Goal: Task Accomplishment & Management: Use online tool/utility

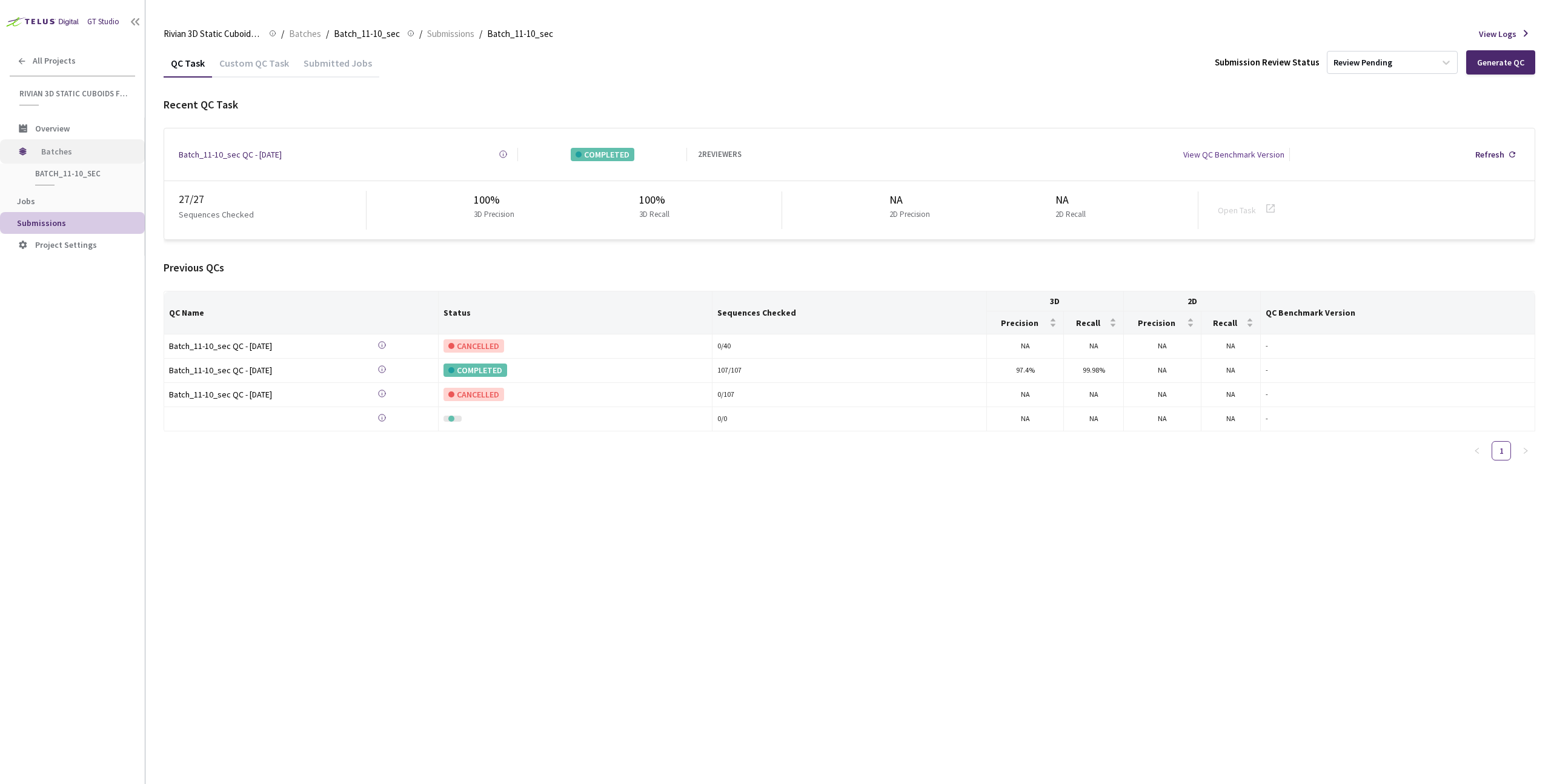
click at [68, 154] on span "Batches" at bounding box center [82, 151] width 83 height 24
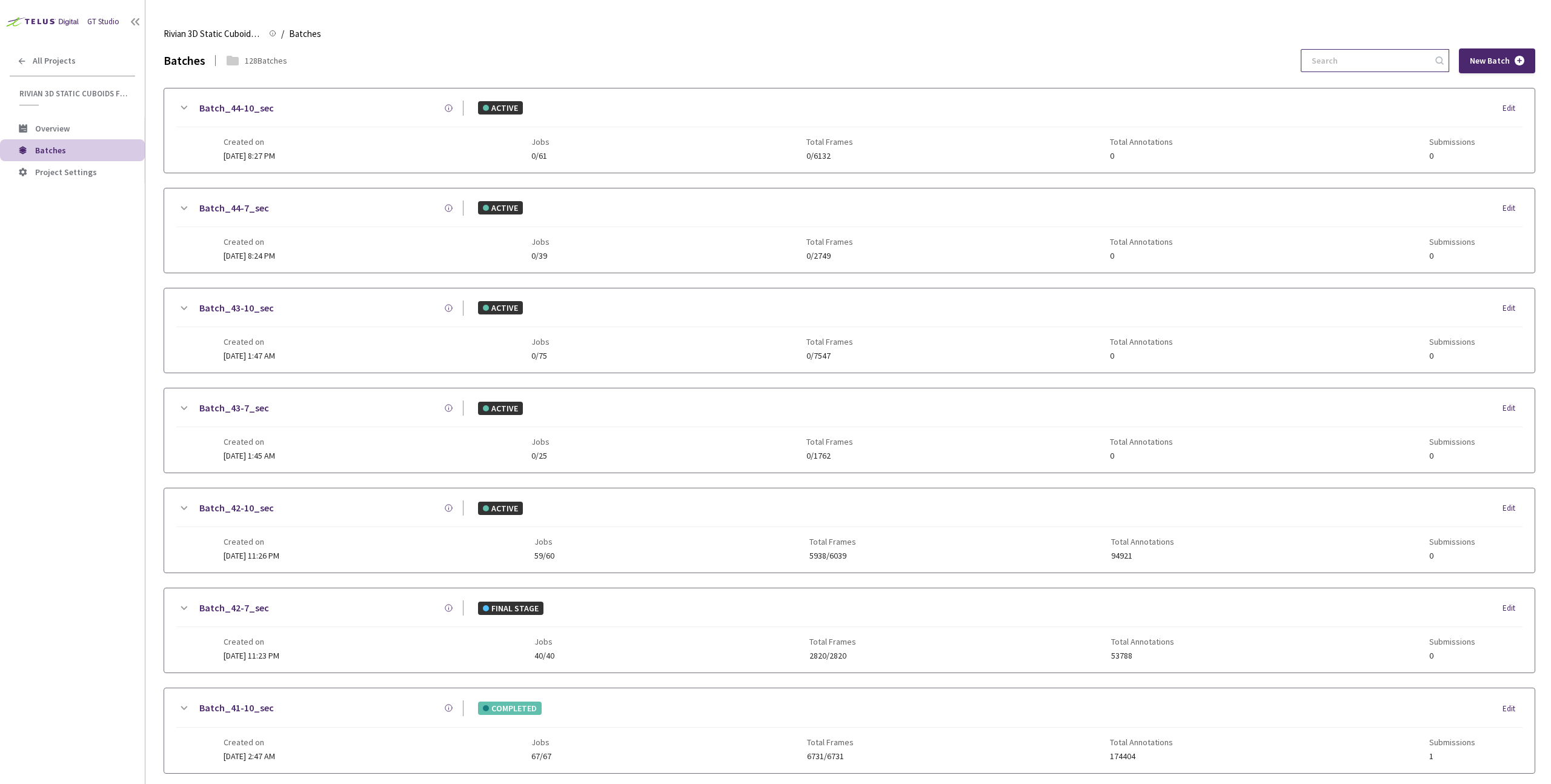
click at [1343, 64] on input at bounding box center [1369, 60] width 129 height 22
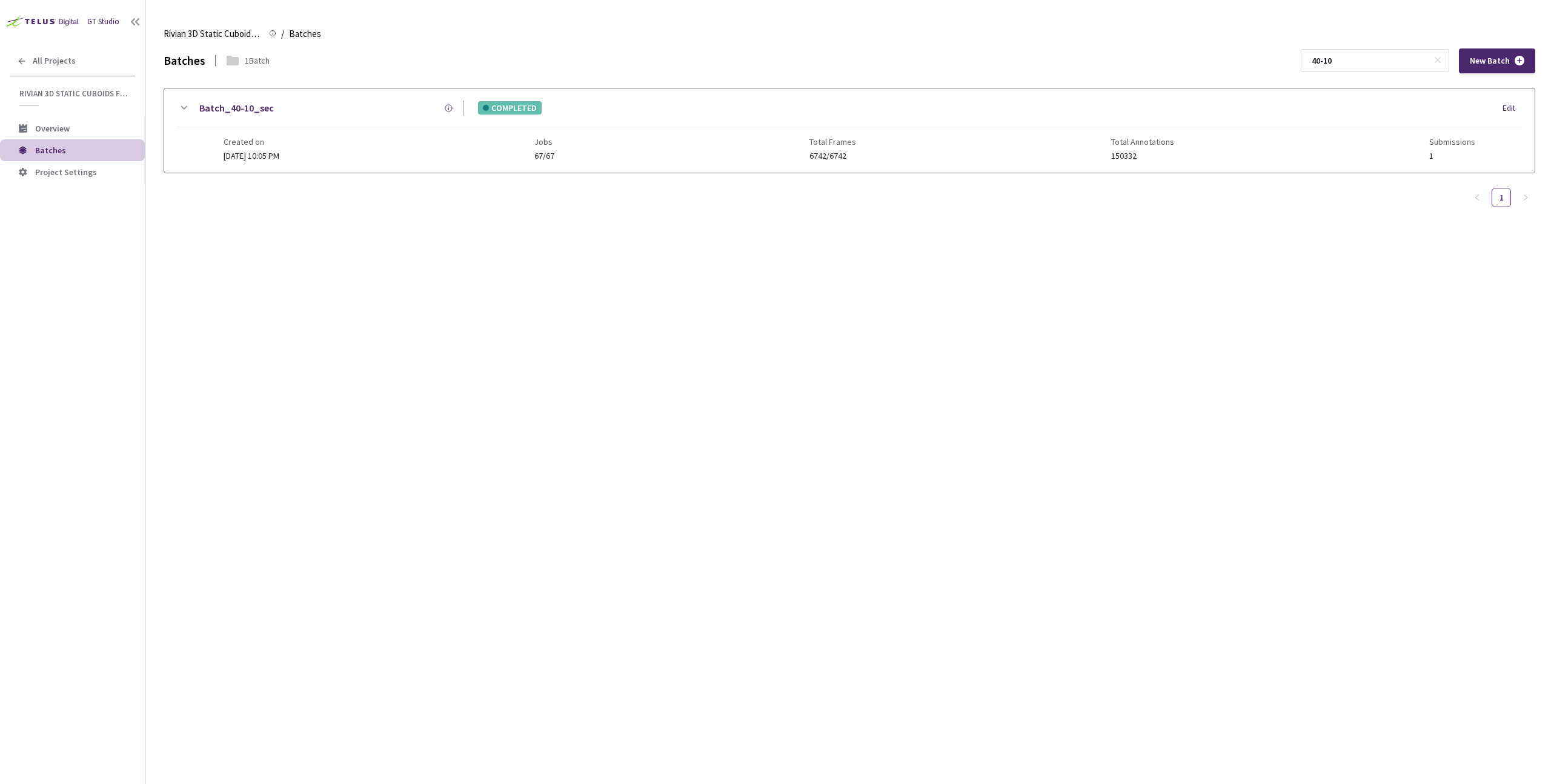
type input "40-10"
click at [303, 97] on div "Batch_40-10_sec COMPLETED Edit Created on [DATE] 10:05 PM Jobs 67/67 Total Fram…" at bounding box center [849, 130] width 1370 height 85
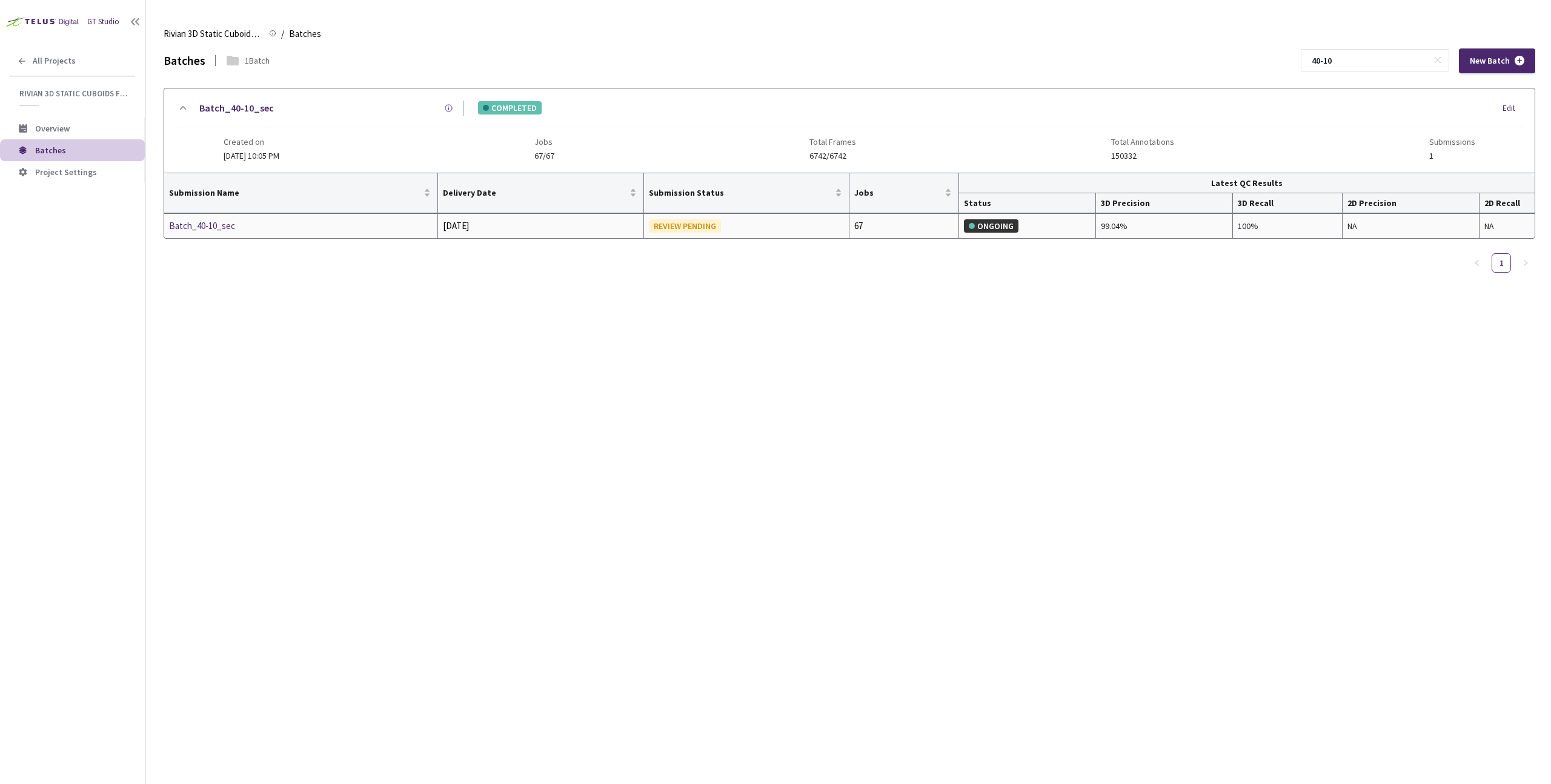
click at [217, 225] on div "Batch_40-10_sec" at bounding box center [233, 226] width 129 height 14
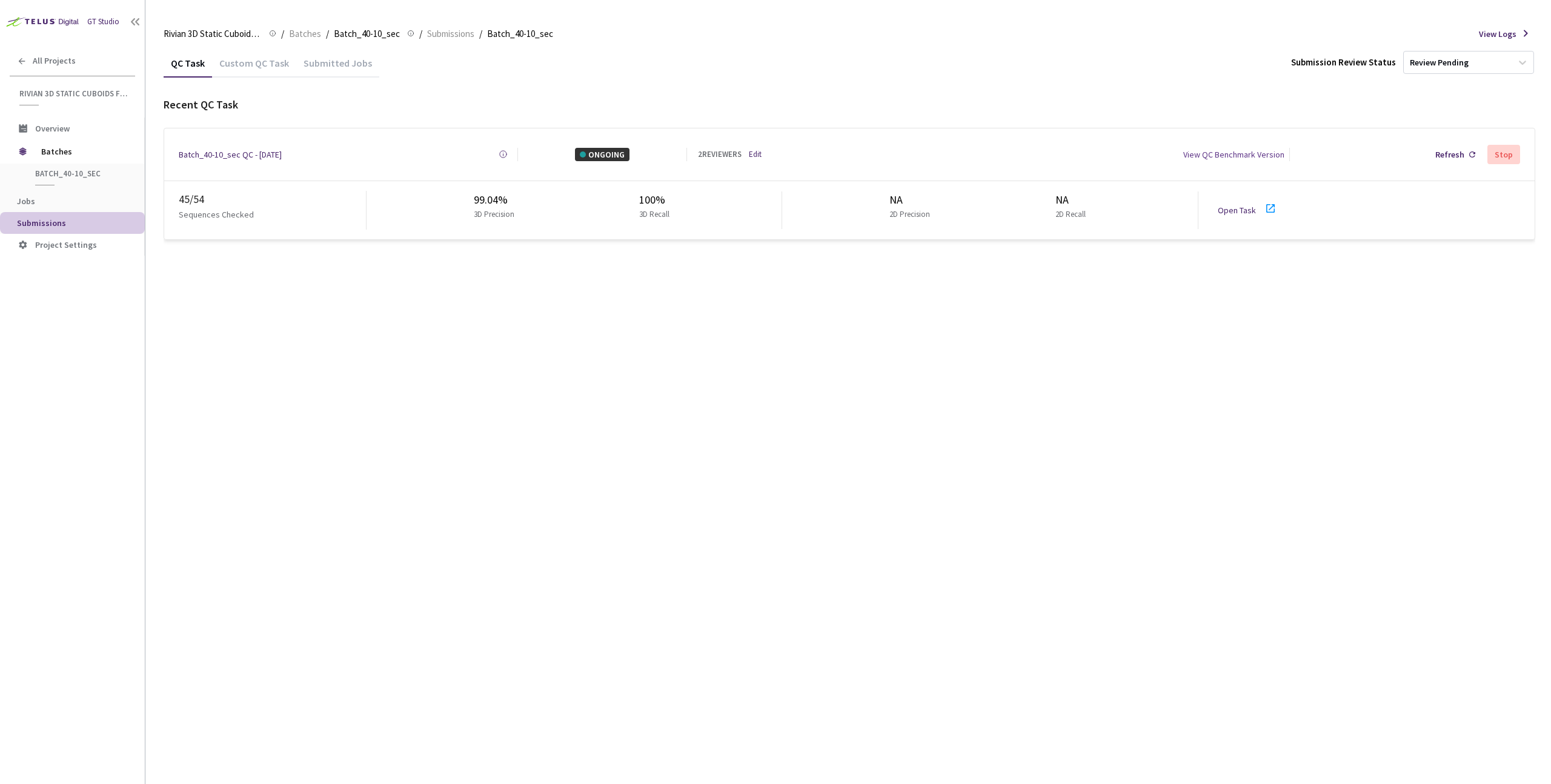
click at [1222, 210] on div "Open Task" at bounding box center [1241, 210] width 45 height 14
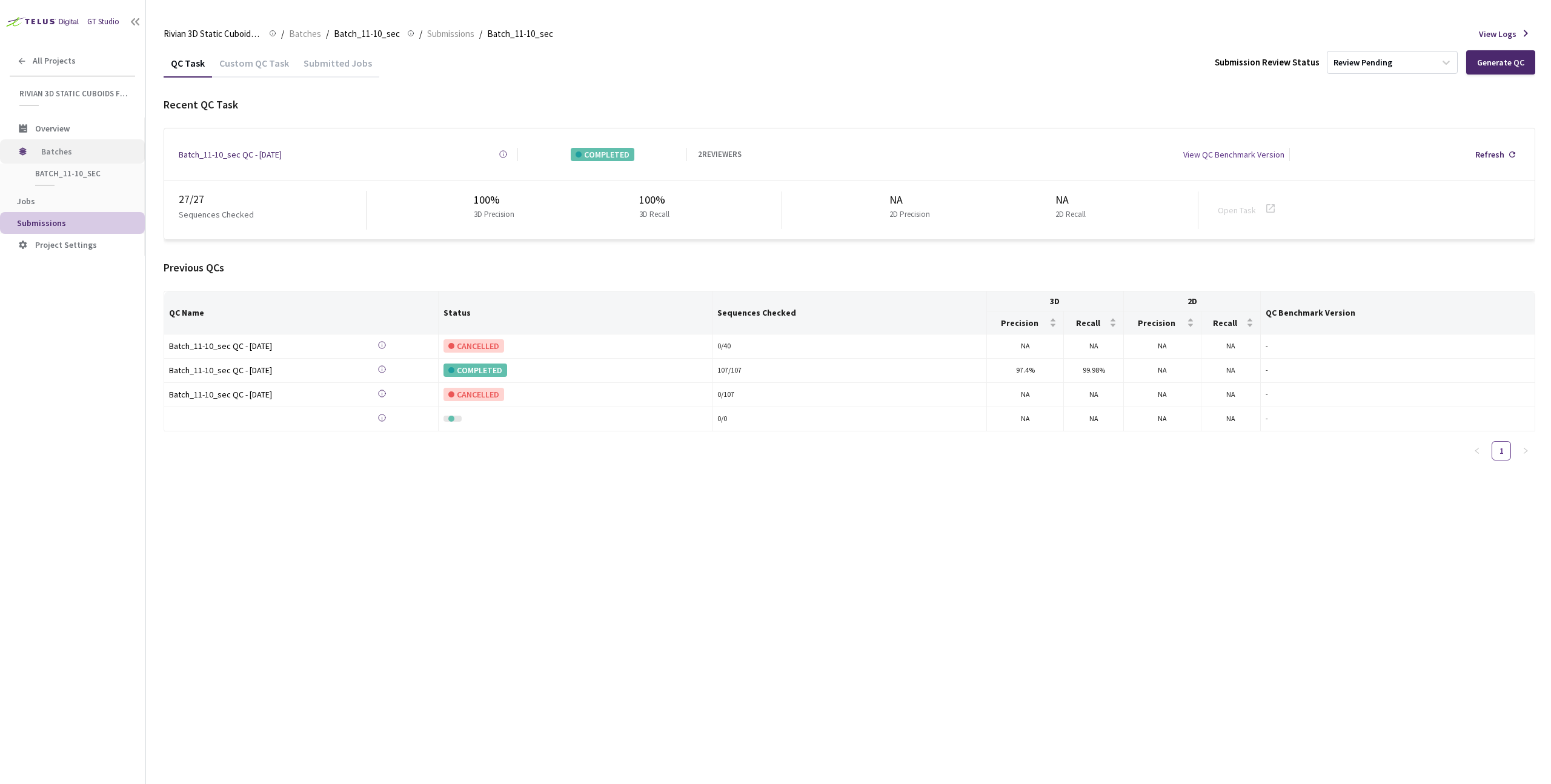
click at [68, 151] on span "Batches" at bounding box center [82, 151] width 83 height 24
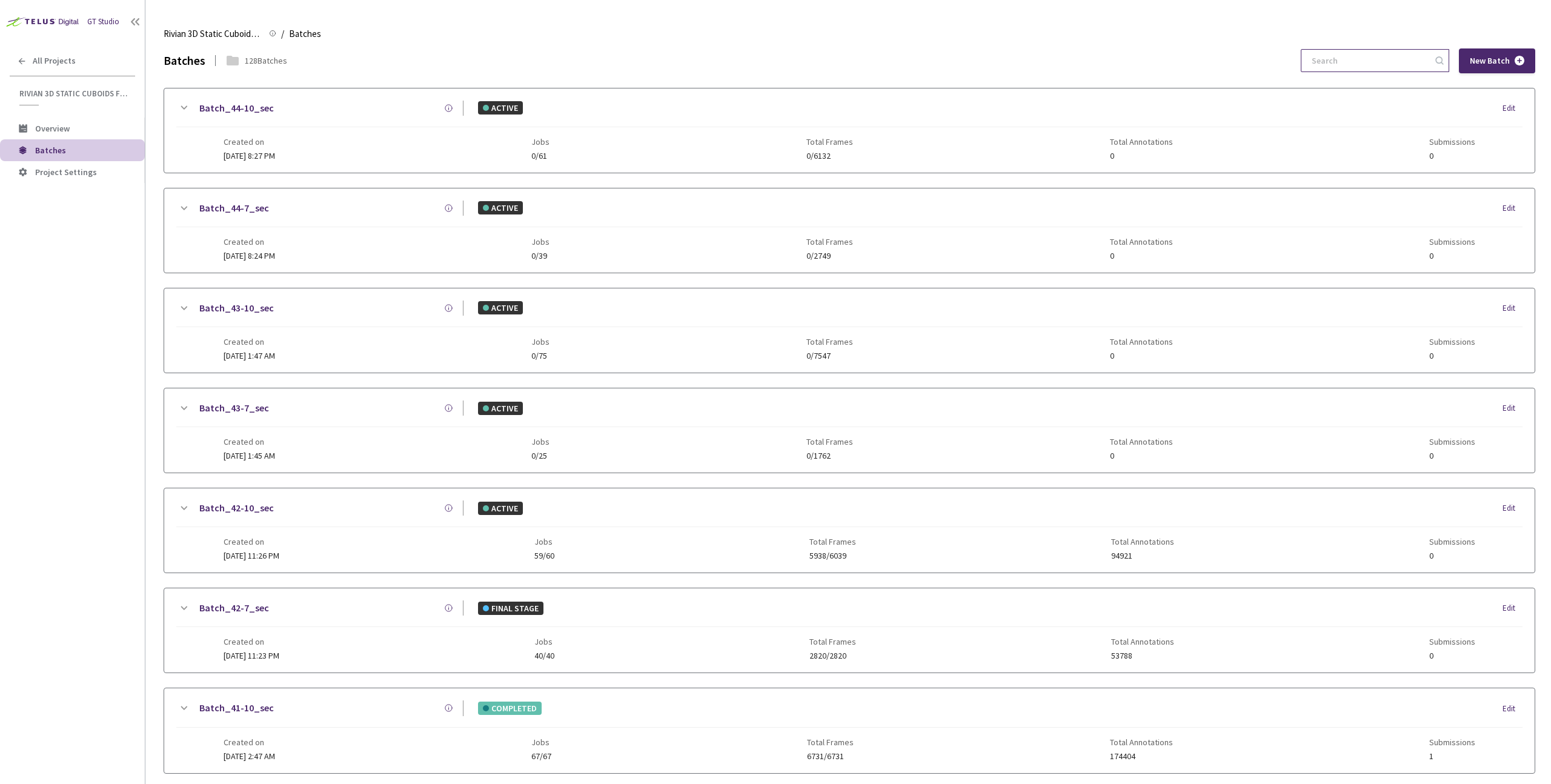
click at [1364, 65] on input at bounding box center [1369, 60] width 129 height 22
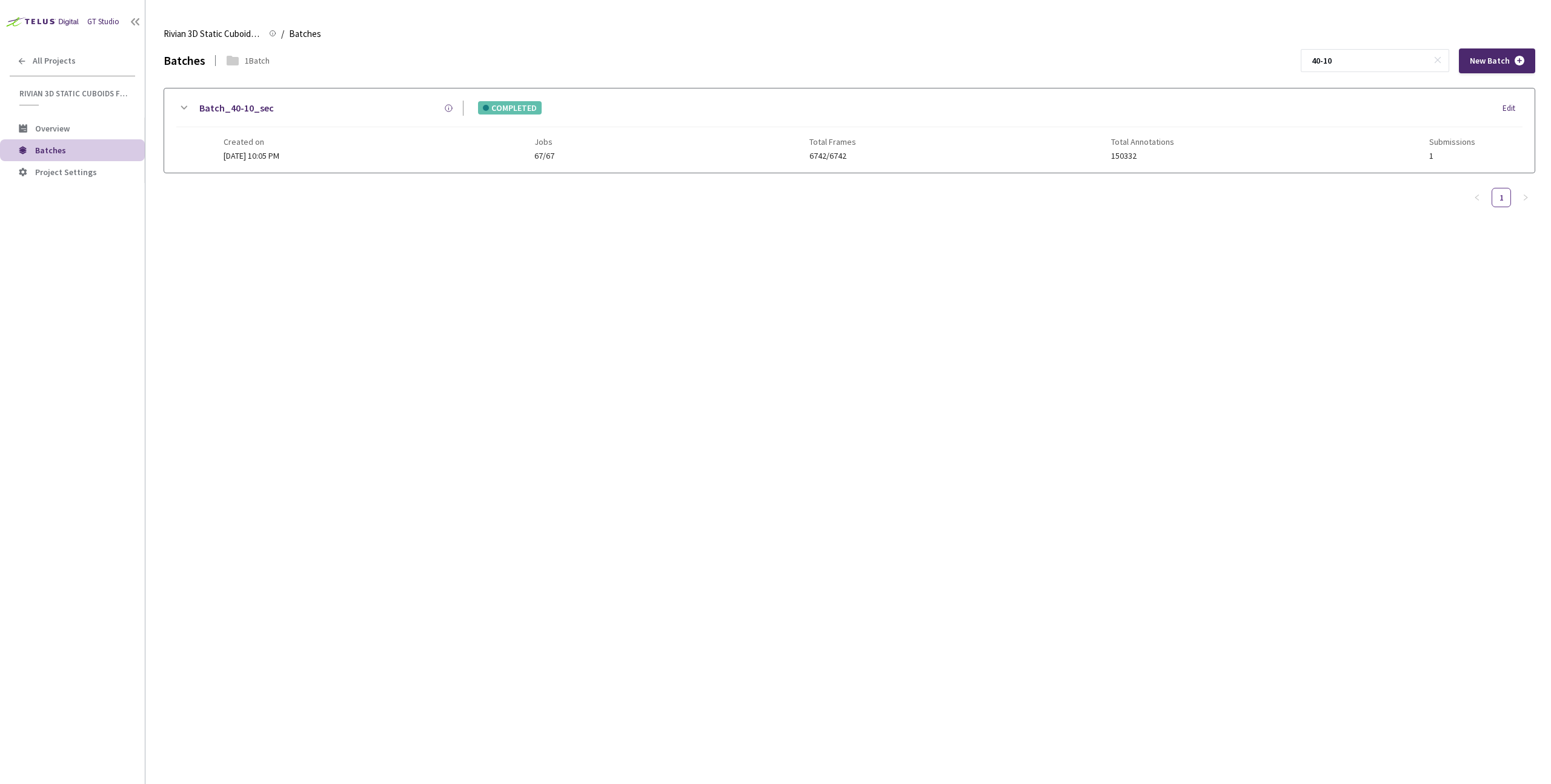
type input "40-10"
click at [360, 104] on div "Batch_40-10_sec" at bounding box center [328, 108] width 273 height 15
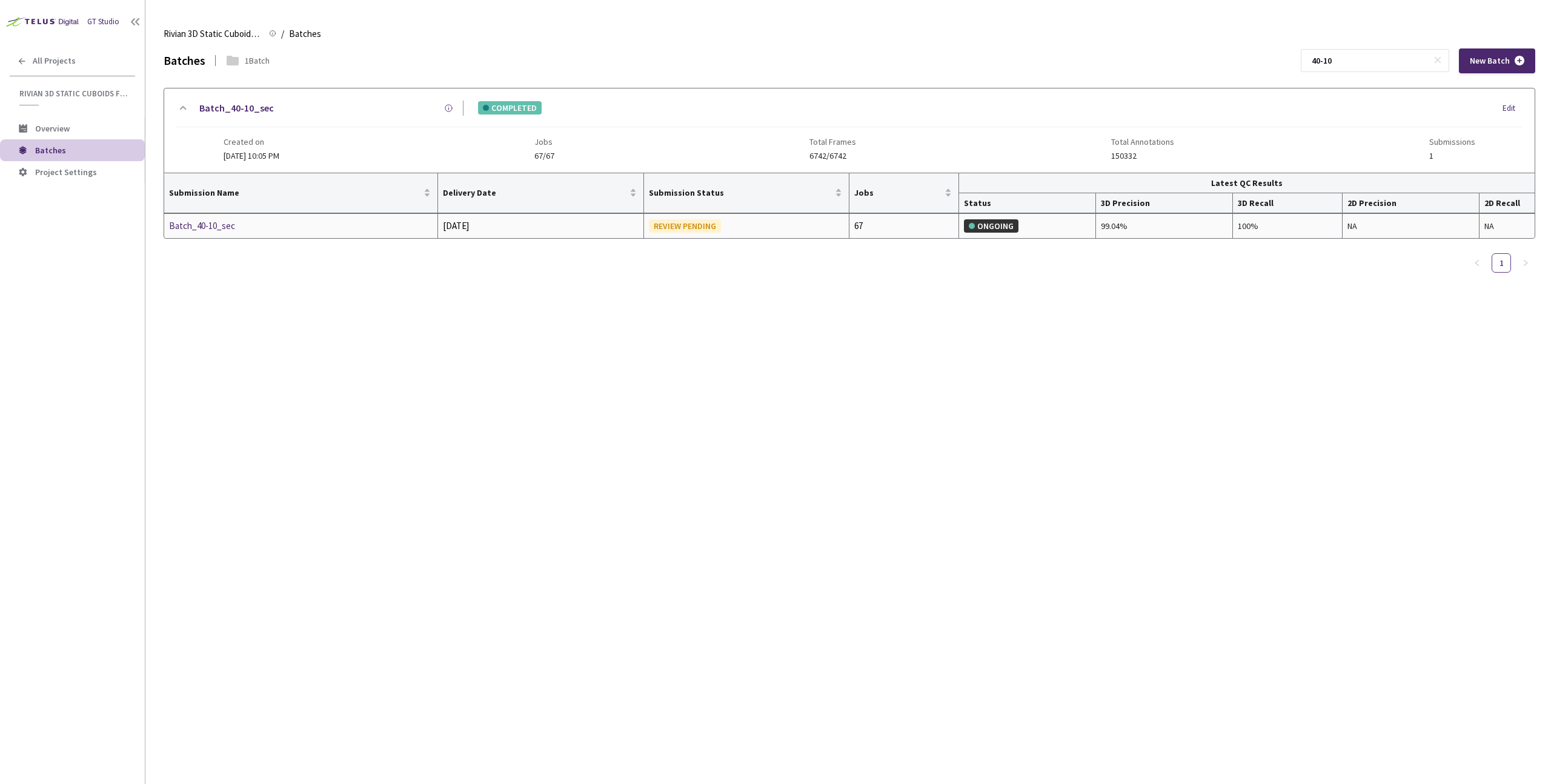
click at [232, 227] on div "Batch_40-10_sec" at bounding box center [233, 226] width 129 height 14
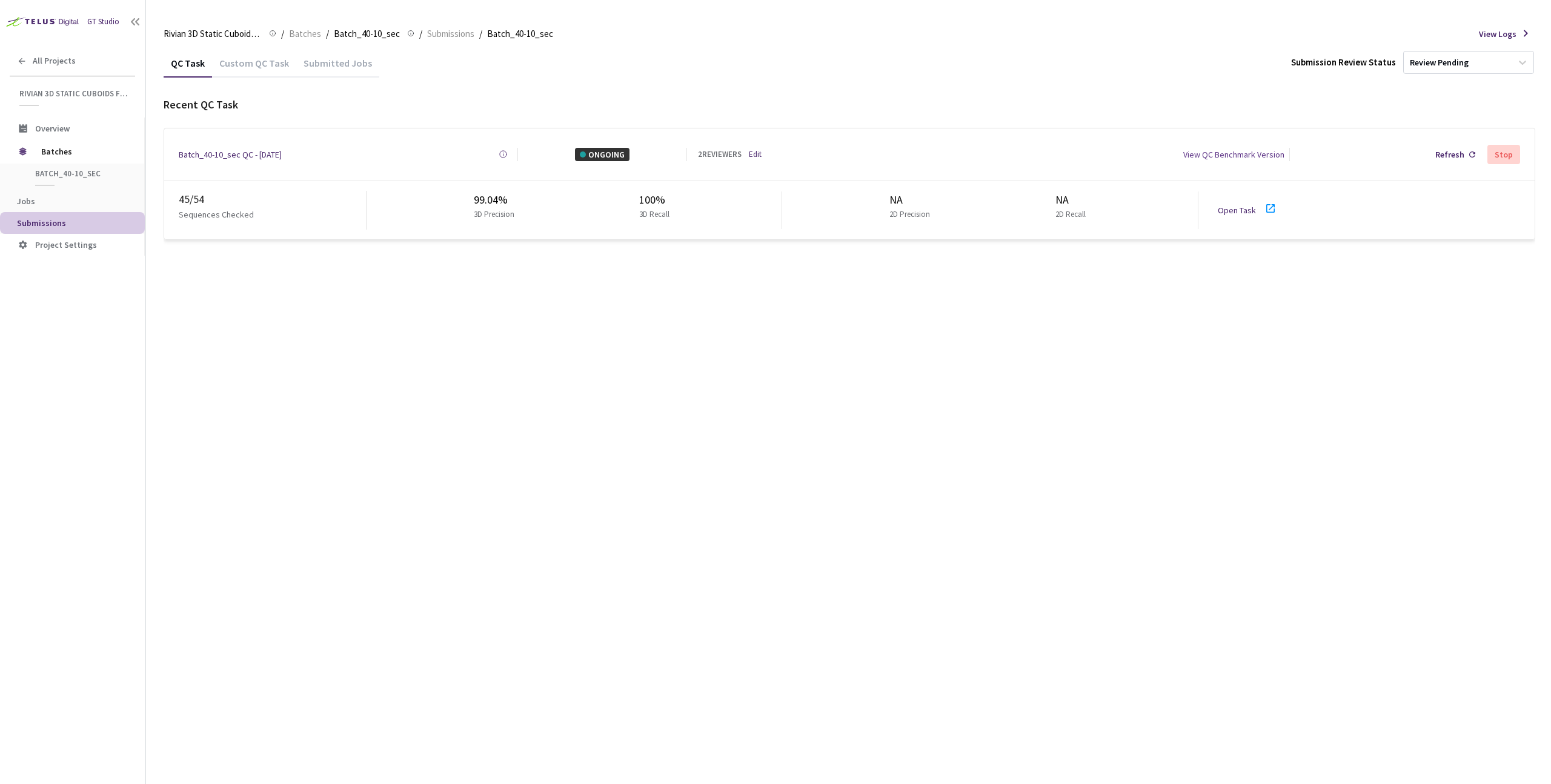
click at [762, 150] on link "Edit" at bounding box center [756, 154] width 13 height 12
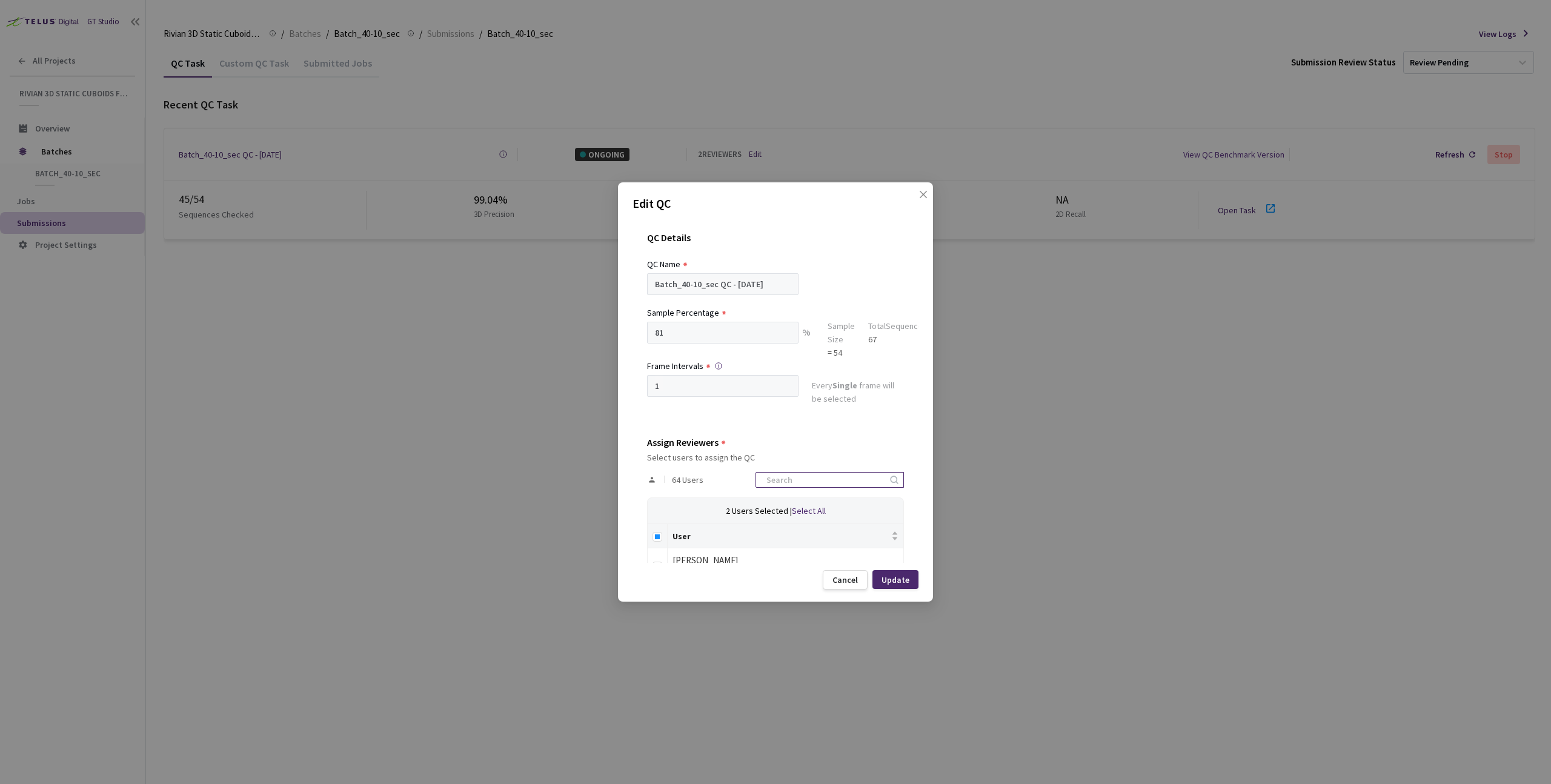
click at [812, 479] on input at bounding box center [824, 480] width 129 height 14
type input "dav"
click at [661, 561] on label at bounding box center [658, 565] width 10 height 17
click at [661, 562] on input "checkbox" at bounding box center [658, 566] width 10 height 10
checkbox input "true"
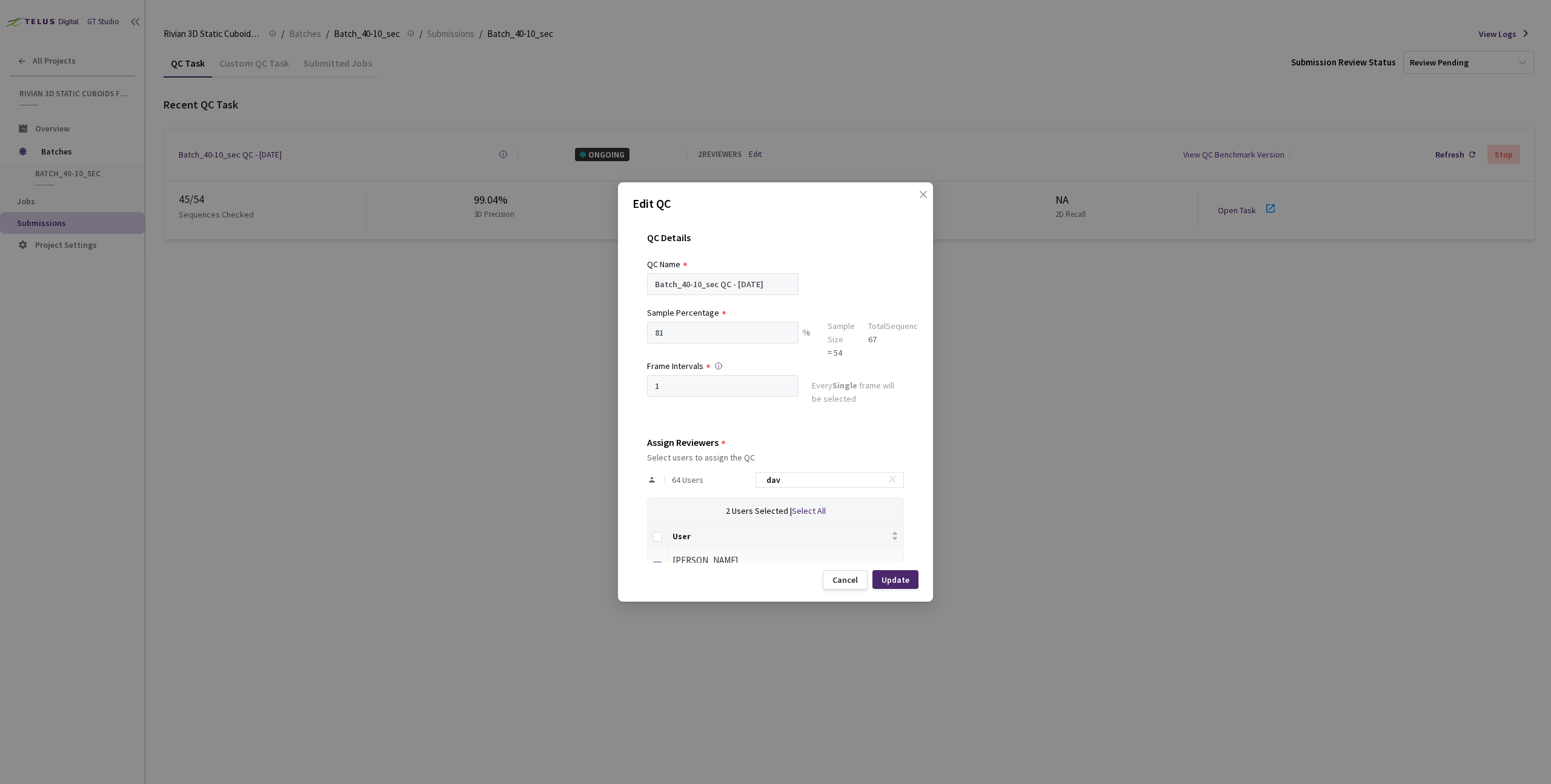
checkbox input "true"
click at [889, 573] on div "Update" at bounding box center [896, 579] width 46 height 18
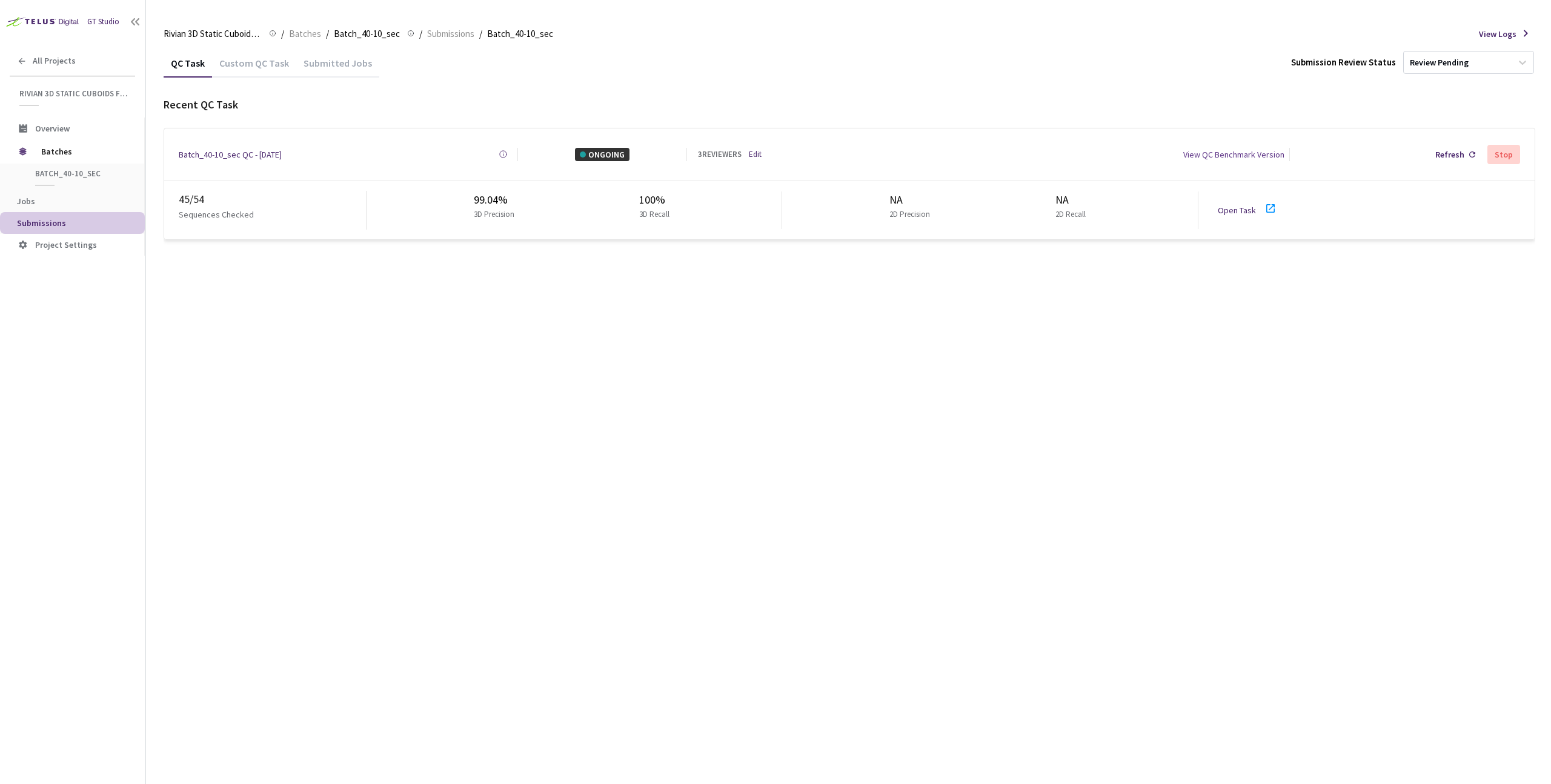
click at [1239, 208] on link "Open Task" at bounding box center [1238, 210] width 38 height 11
